Goal: Ask a question: Seek information or help from site administrators or community

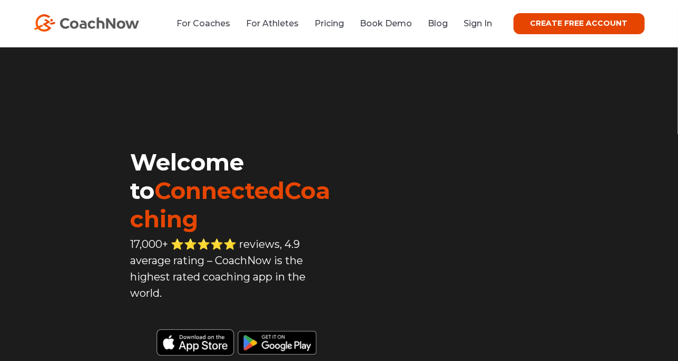
click at [480, 29] on li "Sign In" at bounding box center [474, 23] width 36 height 13
click at [480, 26] on link "Sign In" at bounding box center [478, 23] width 28 height 10
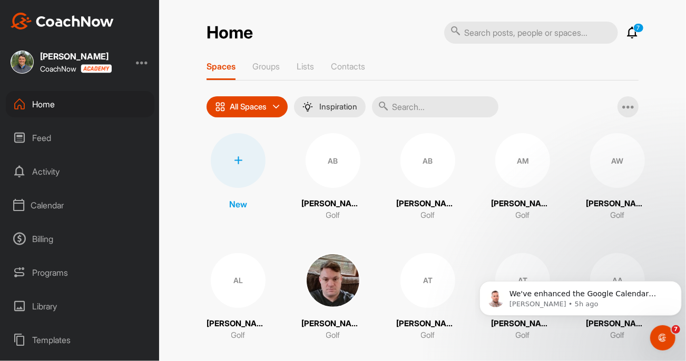
click at [42, 202] on div "Calendar" at bounding box center [80, 205] width 149 height 26
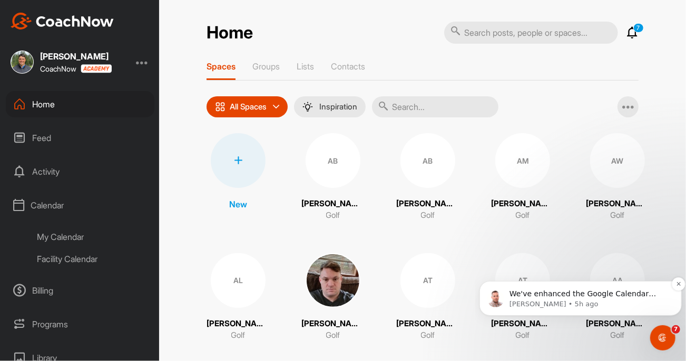
click at [613, 289] on span "We've enhanced the Google Calendar integration for a more seamless experience. …" at bounding box center [587, 345] width 157 height 113
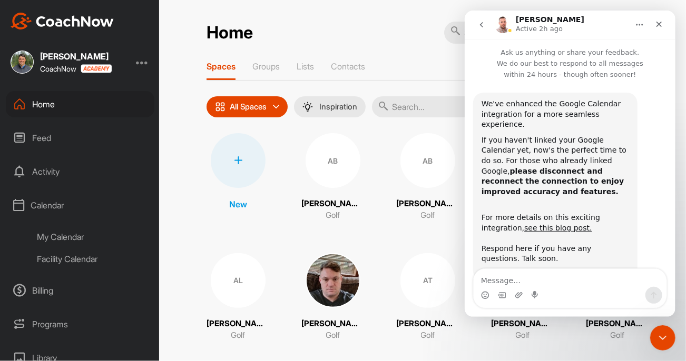
scroll to position [13, 0]
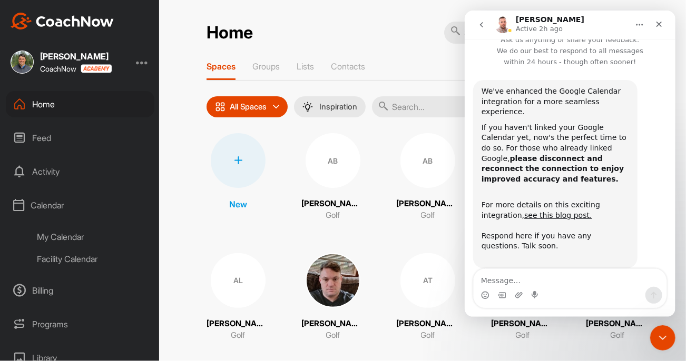
click at [509, 277] on textarea "Message…" at bounding box center [569, 278] width 193 height 18
type textarea "have you fixed your intergration with Microsoft 360??"
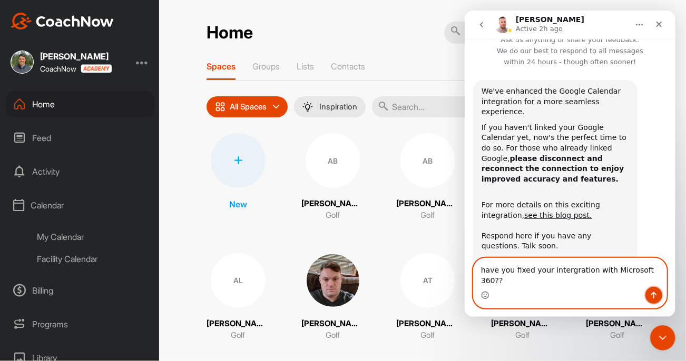
click at [656, 295] on icon "Send a message…" at bounding box center [654, 295] width 6 height 7
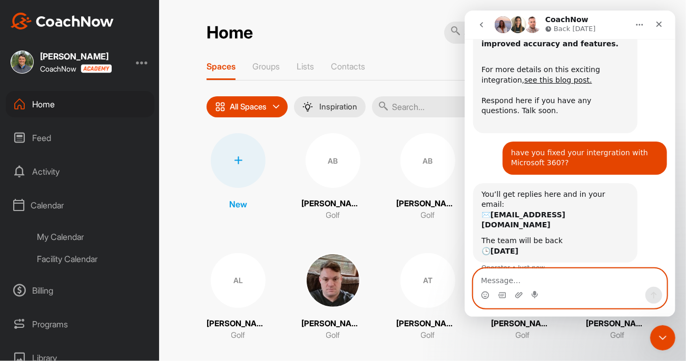
scroll to position [152, 0]
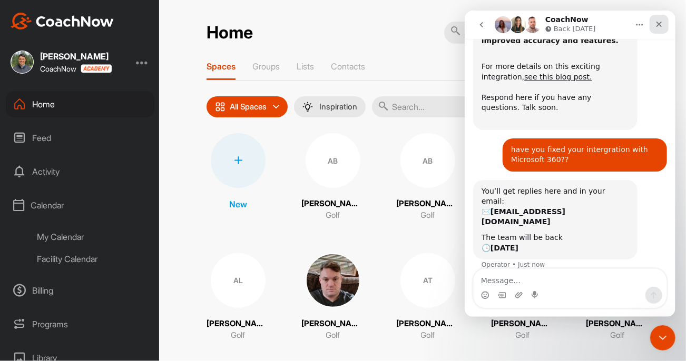
click at [660, 31] on div "Close" at bounding box center [658, 24] width 19 height 19
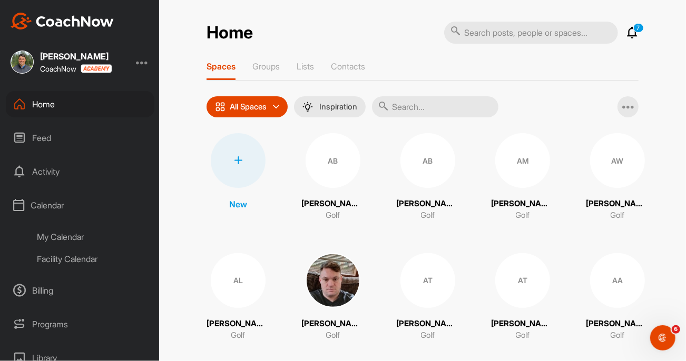
click at [63, 241] on div "My Calendar" at bounding box center [92, 237] width 125 height 22
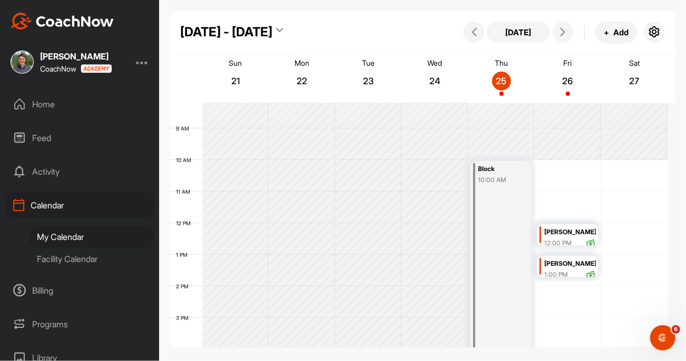
scroll to position [235, 0]
